Goal: Task Accomplishment & Management: Manage account settings

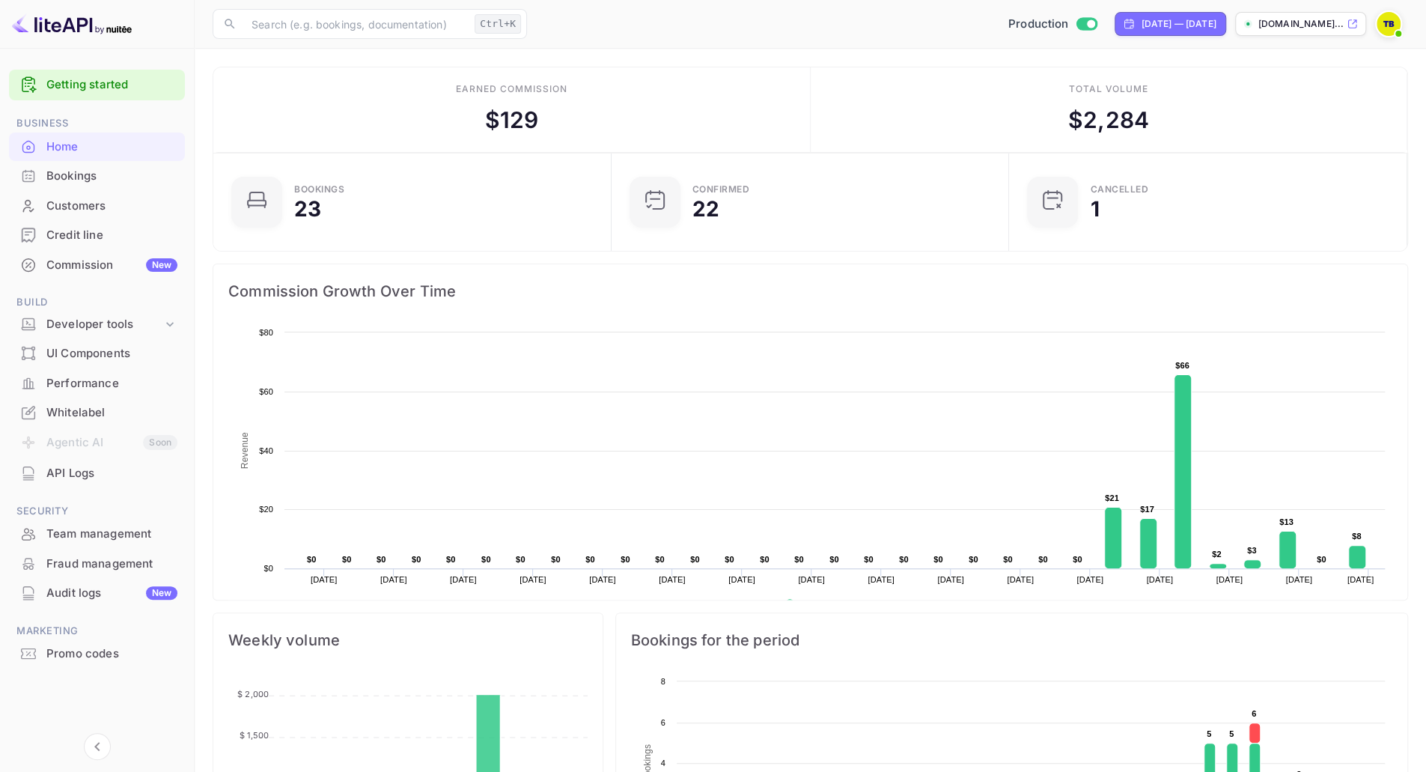
scroll to position [231, 378]
click at [81, 529] on div "Team management" at bounding box center [111, 534] width 131 height 17
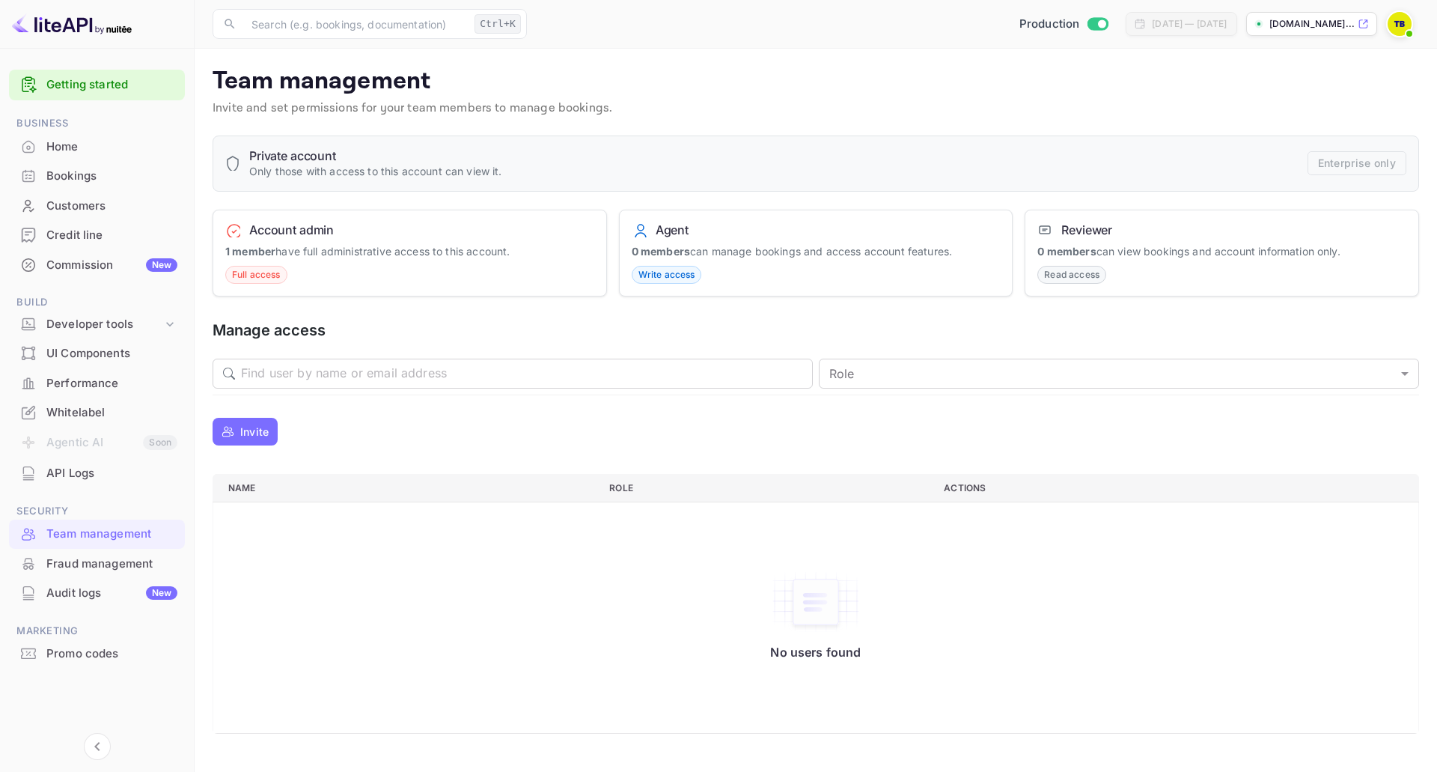
click at [257, 433] on p "Invite" at bounding box center [254, 432] width 28 height 16
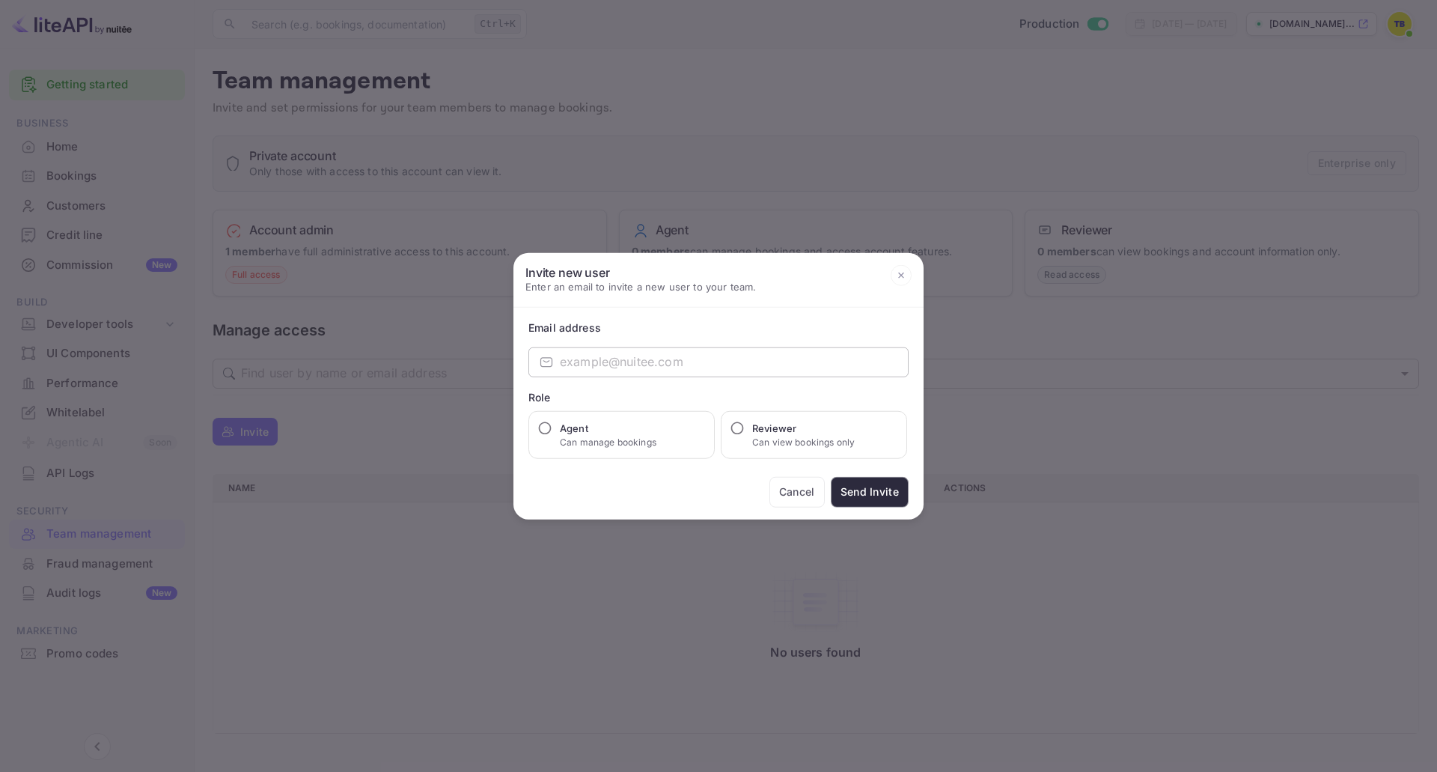
drag, startPoint x: 728, startPoint y: 357, endPoint x: 699, endPoint y: 365, distance: 30.3
click at [728, 357] on input "email" at bounding box center [734, 362] width 349 height 30
paste input "[EMAIL_ADDRESS][DOMAIN_NAME]"
type input "[EMAIL_ADDRESS][DOMAIN_NAME]"
click at [539, 427] on input "Agent Can manage bookings" at bounding box center [545, 427] width 15 height 15
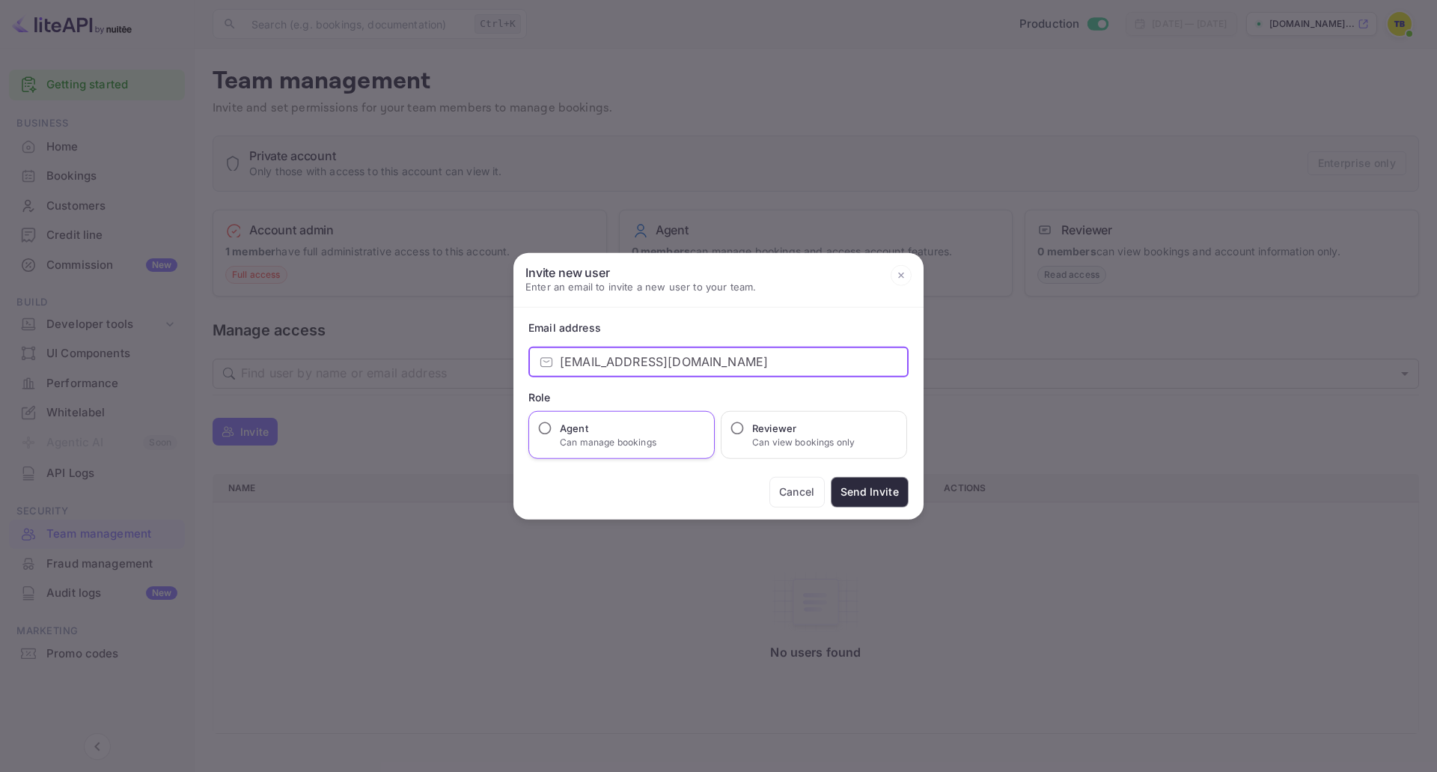
radio input "true"
click at [882, 493] on button "Send Invite" at bounding box center [870, 491] width 78 height 31
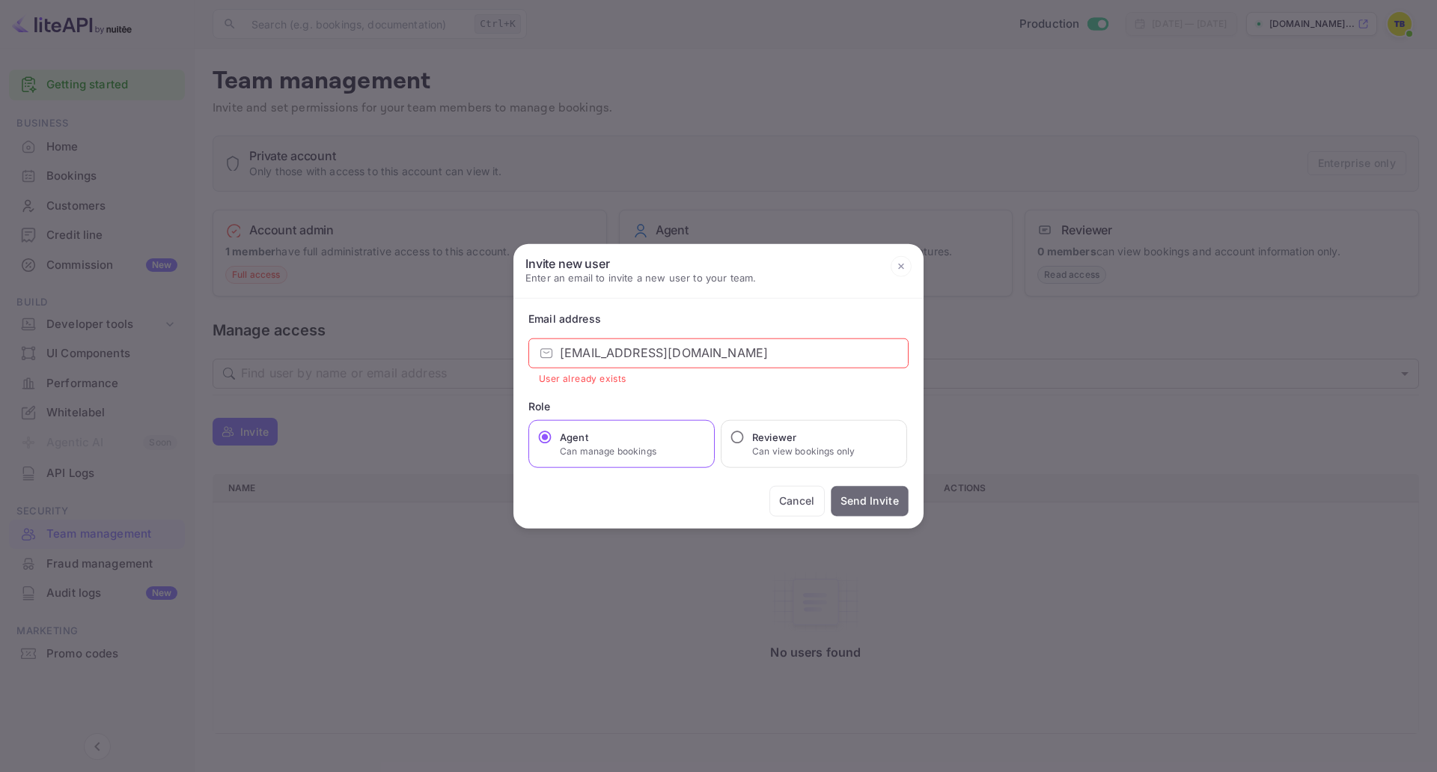
click at [873, 498] on button "Send Invite" at bounding box center [870, 500] width 78 height 31
click at [901, 263] on icon at bounding box center [901, 266] width 21 height 21
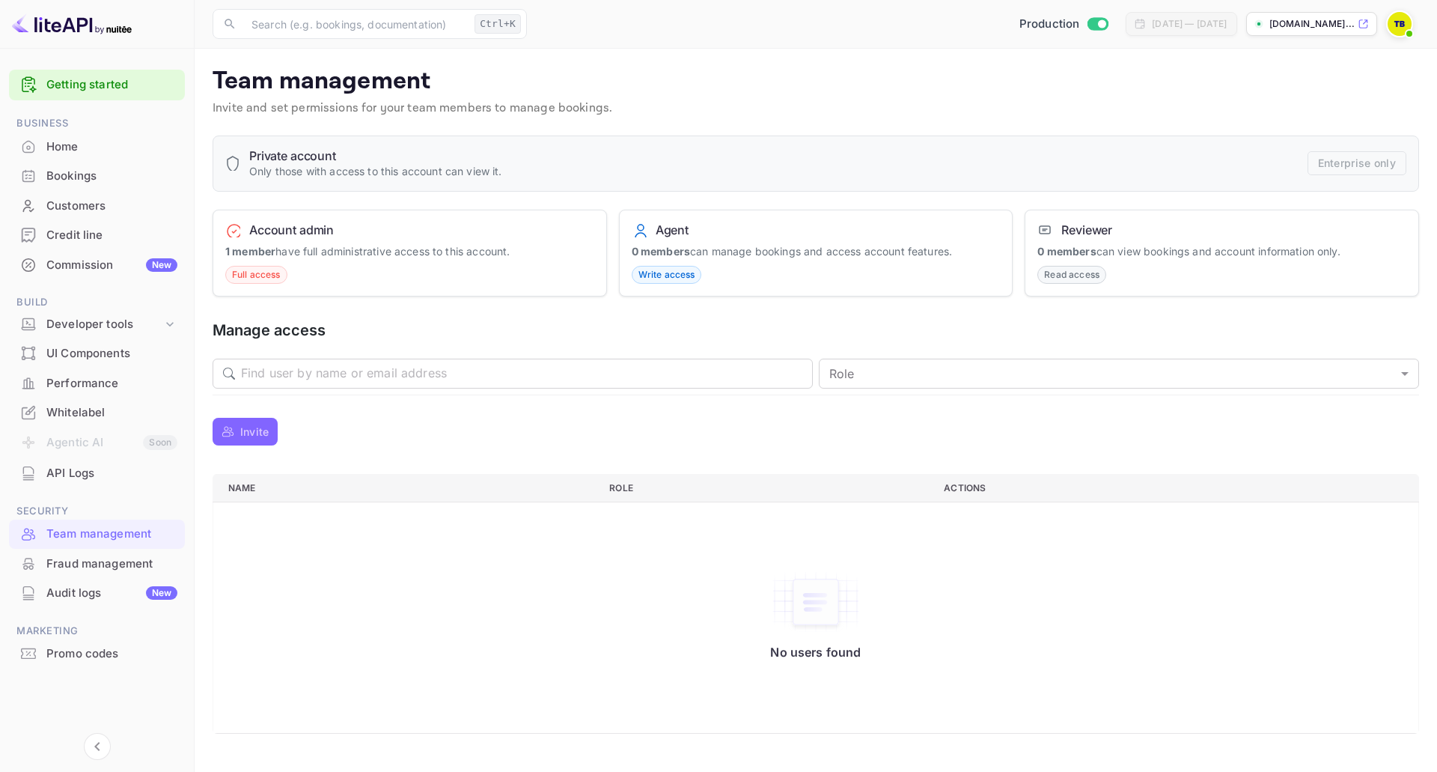
click at [248, 433] on p "Invite" at bounding box center [254, 432] width 28 height 16
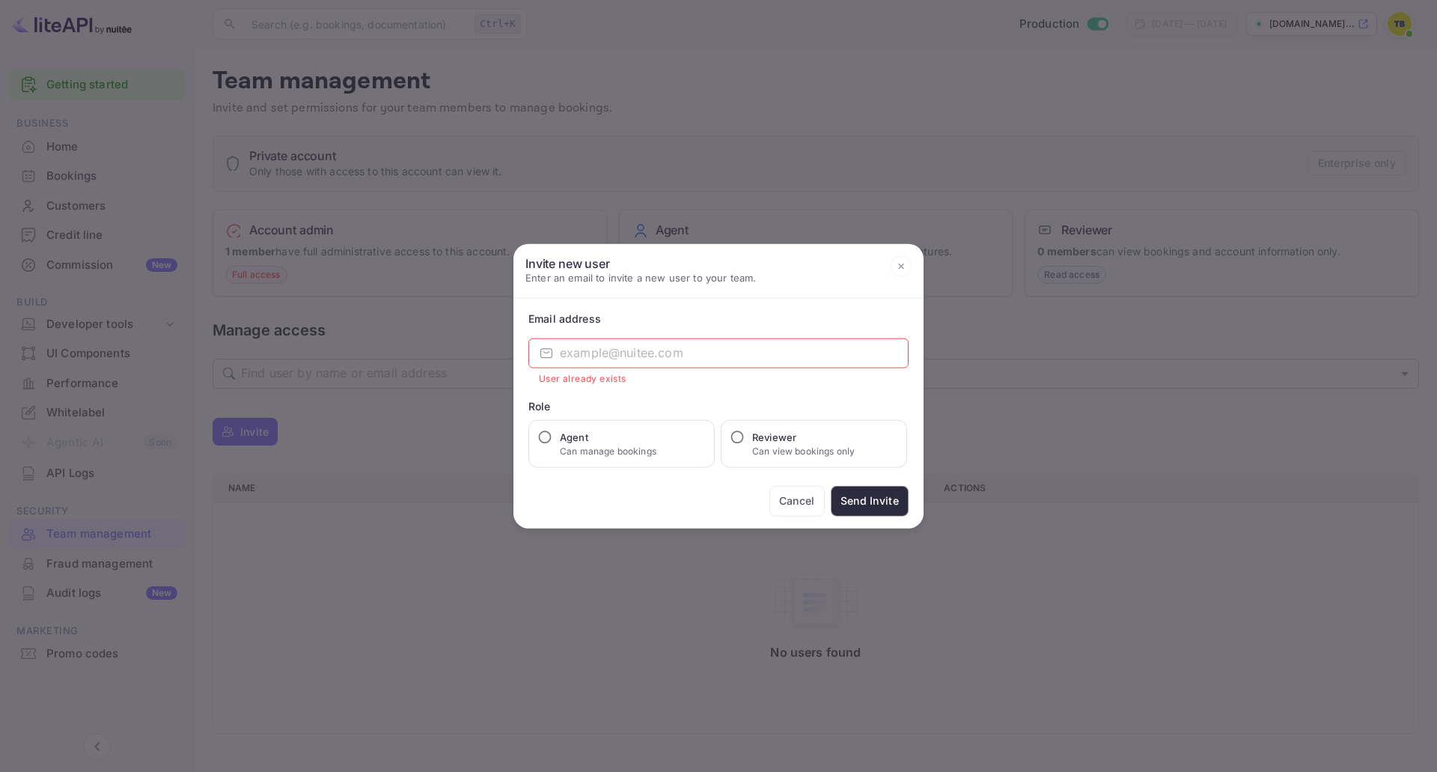
click at [678, 347] on input "email" at bounding box center [734, 353] width 349 height 30
paste input "[EMAIL_ADDRESS][DOMAIN_NAME]"
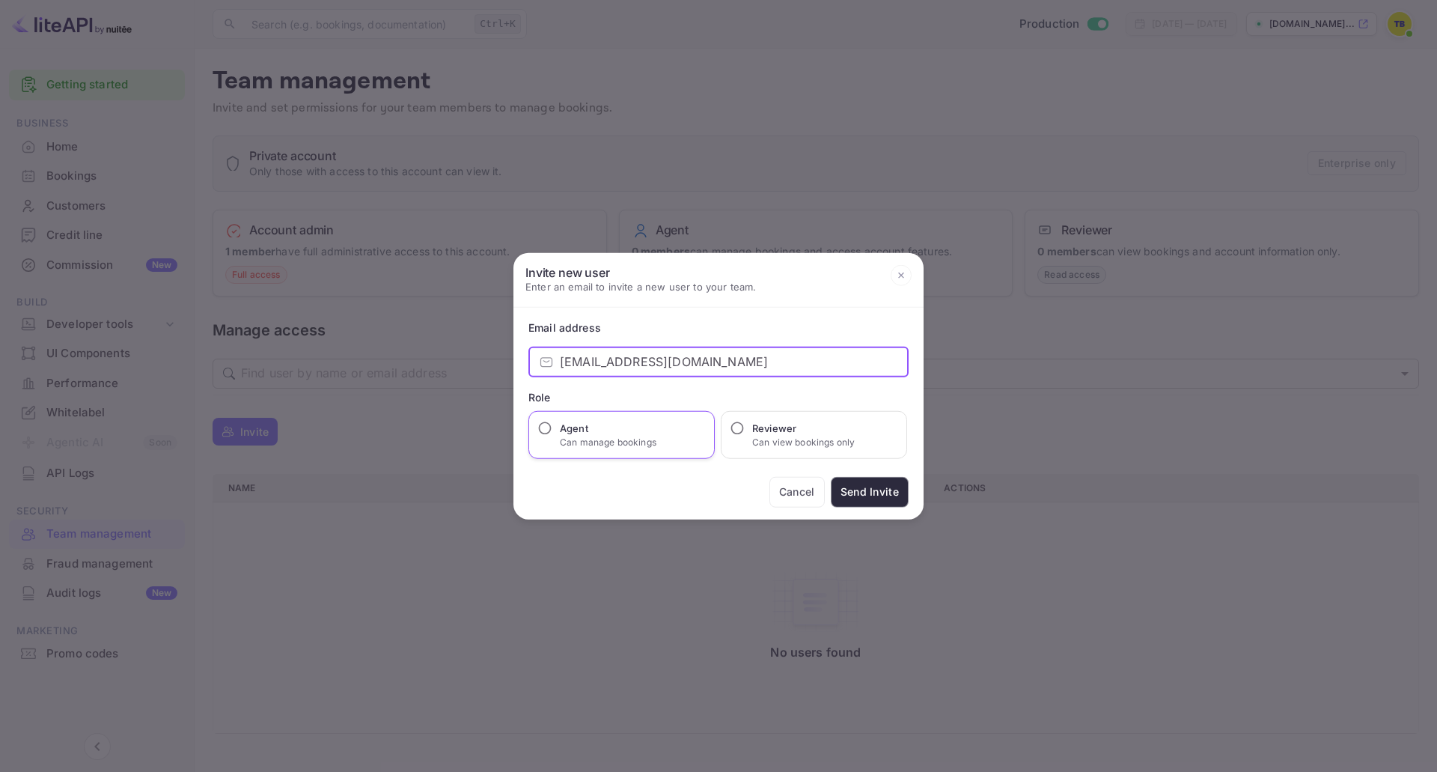
type input "[EMAIL_ADDRESS][DOMAIN_NAME]"
click at [549, 429] on input "Agent Can manage bookings" at bounding box center [545, 427] width 15 height 15
radio input "true"
click at [877, 491] on button "Send Invite" at bounding box center [870, 491] width 78 height 31
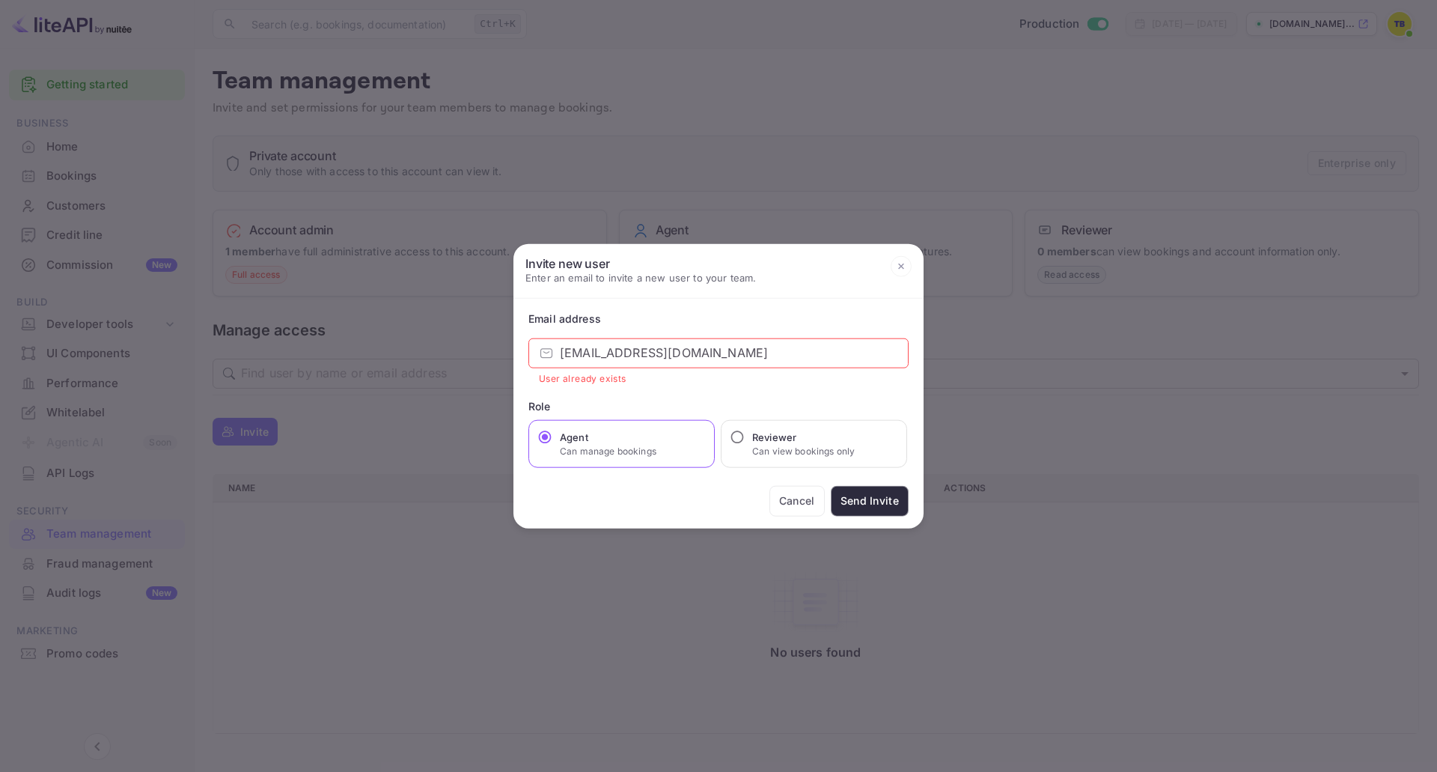
click at [903, 267] on icon at bounding box center [901, 266] width 5 height 5
